Goal: Find specific page/section: Find specific page/section

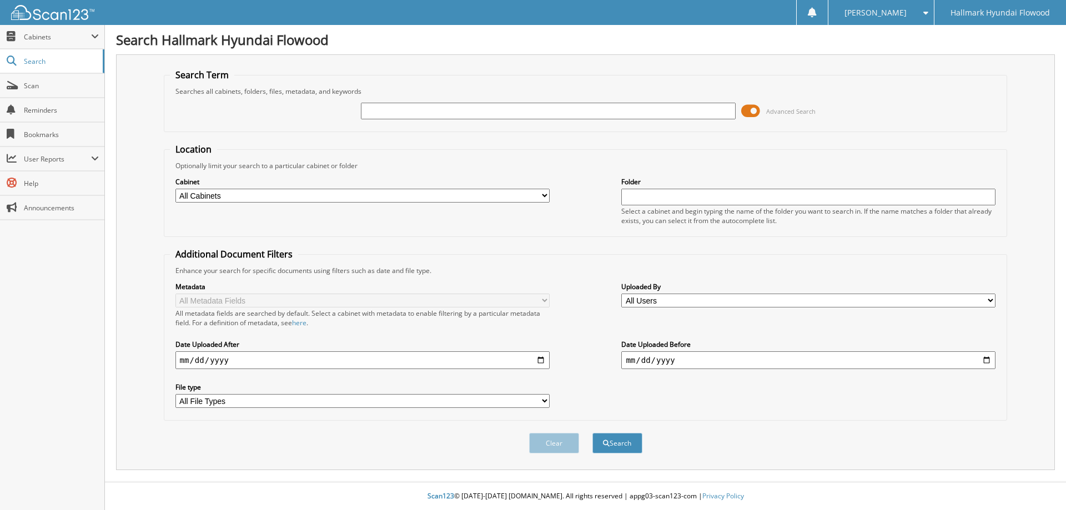
click at [752, 113] on span at bounding box center [750, 111] width 19 height 17
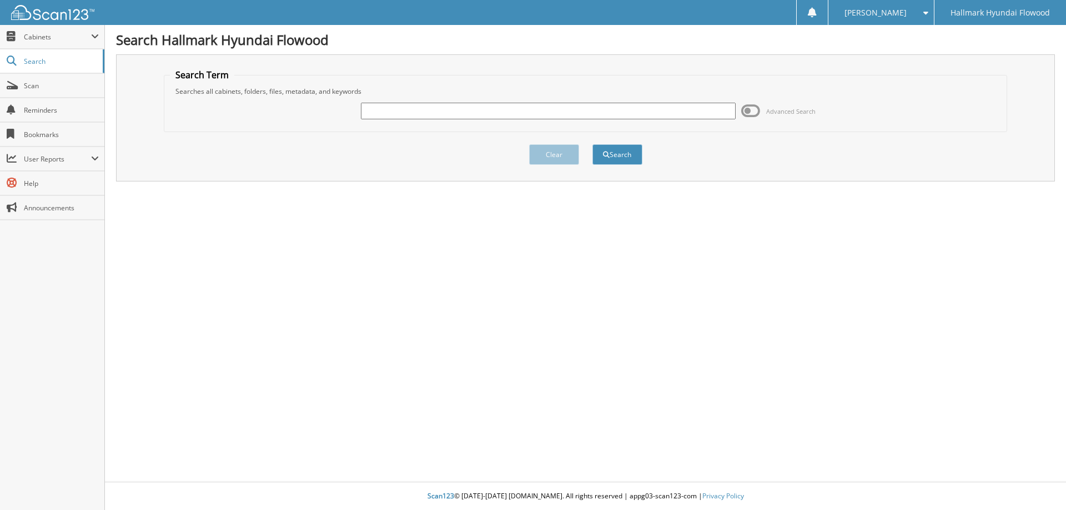
click at [631, 109] on input "text" at bounding box center [548, 111] width 374 height 17
type input "120203"
click at [592, 144] on button "Search" at bounding box center [617, 154] width 50 height 21
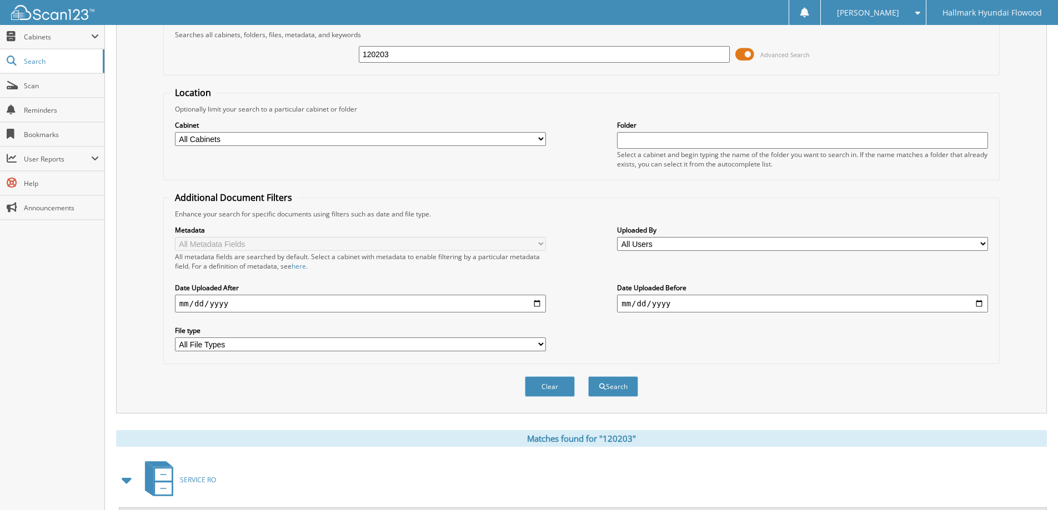
scroll to position [333, 0]
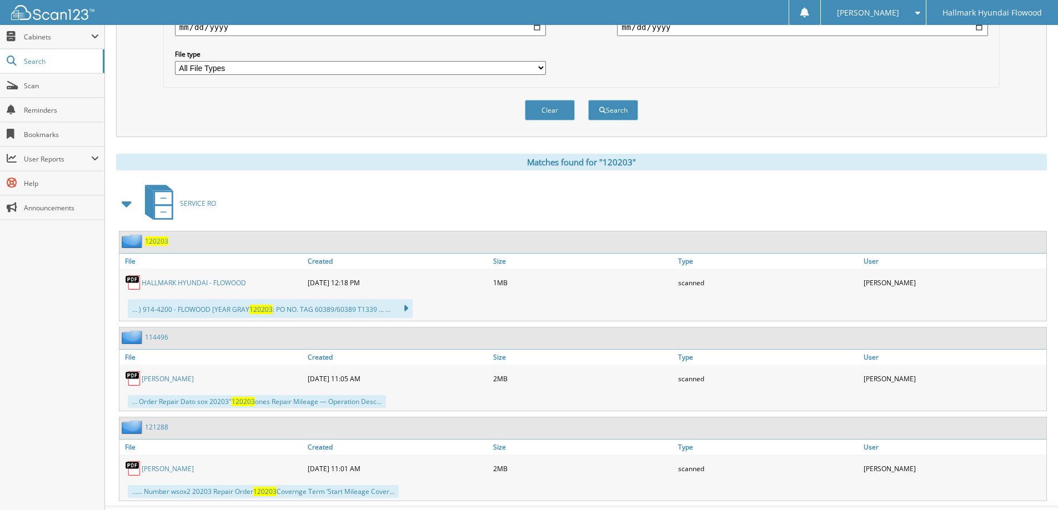
click at [212, 278] on link "HALLMARK HYUNDAI - FLOWOOD" at bounding box center [194, 282] width 104 height 9
click at [53, 84] on span "Scan" at bounding box center [61, 85] width 75 height 9
